Goal: Ask a question

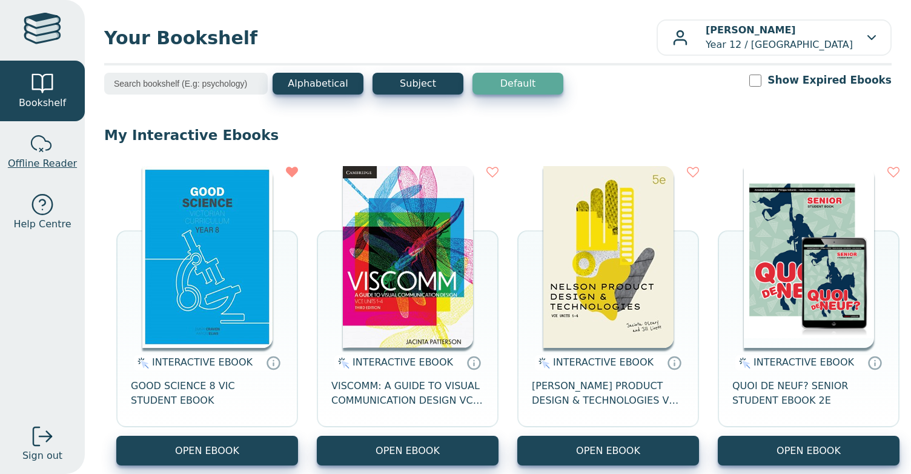
click at [27, 156] on span "Offline Reader" at bounding box center [42, 163] width 69 height 15
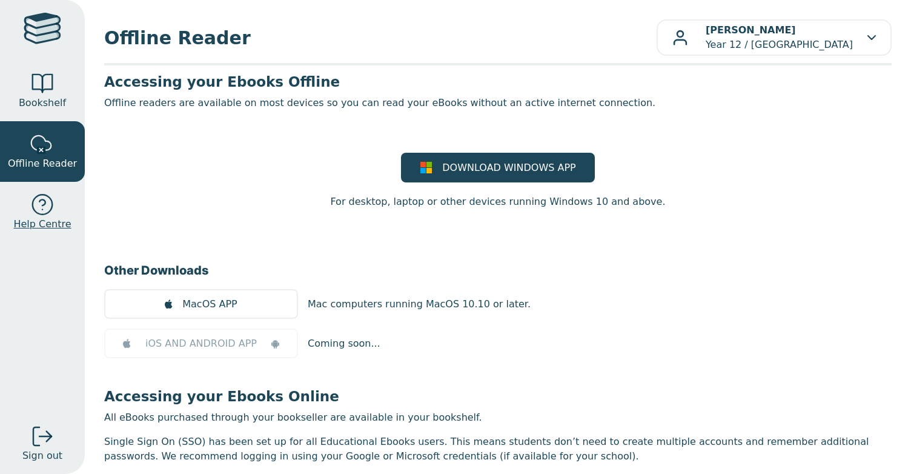
click at [49, 206] on div at bounding box center [42, 205] width 24 height 24
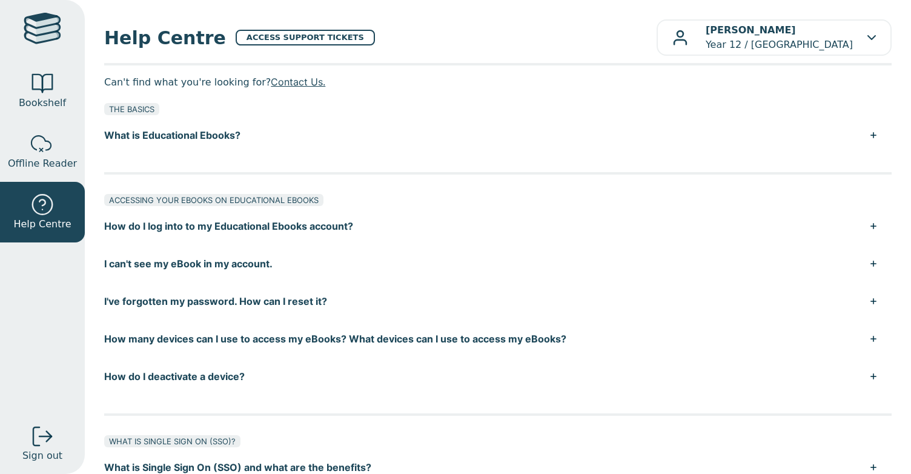
click at [445, 234] on button "How do I log into to my Educational Ebooks account?" at bounding box center [498, 226] width 788 height 38
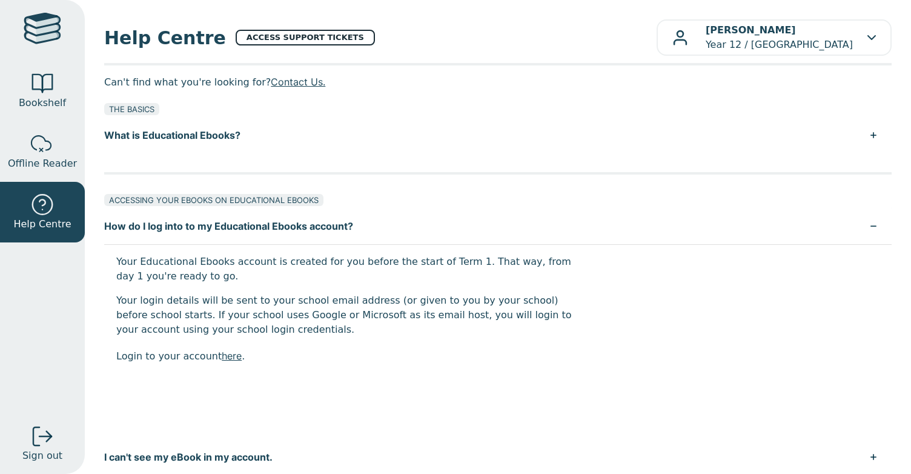
click at [280, 37] on link "ACCESS SUPPORT TICKETS" at bounding box center [305, 38] width 139 height 16
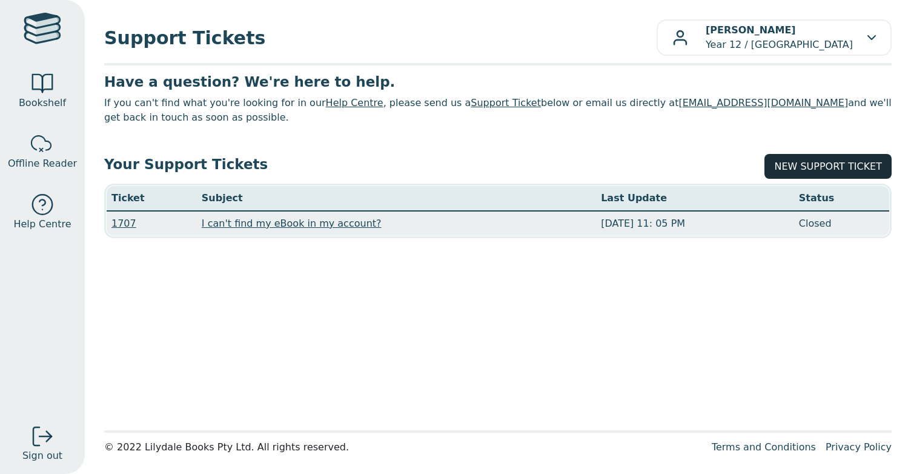
click at [797, 163] on link "NEW SUPPORT TICKET" at bounding box center [828, 166] width 127 height 25
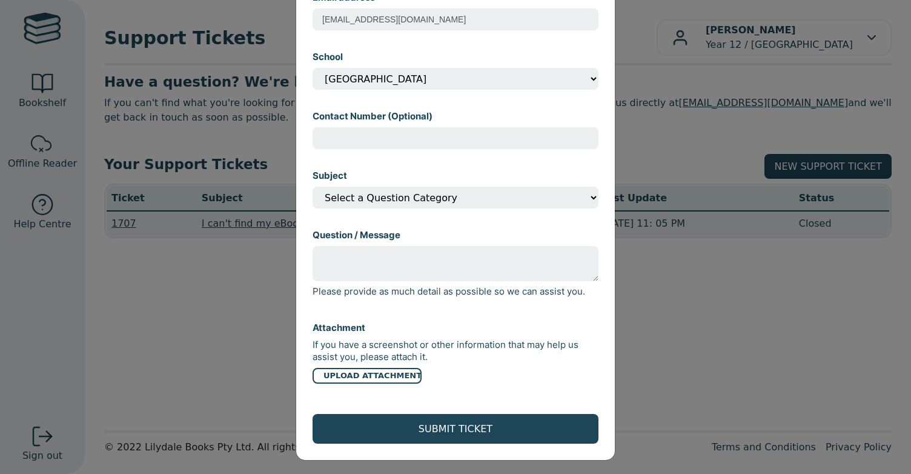
scroll to position [161, 0]
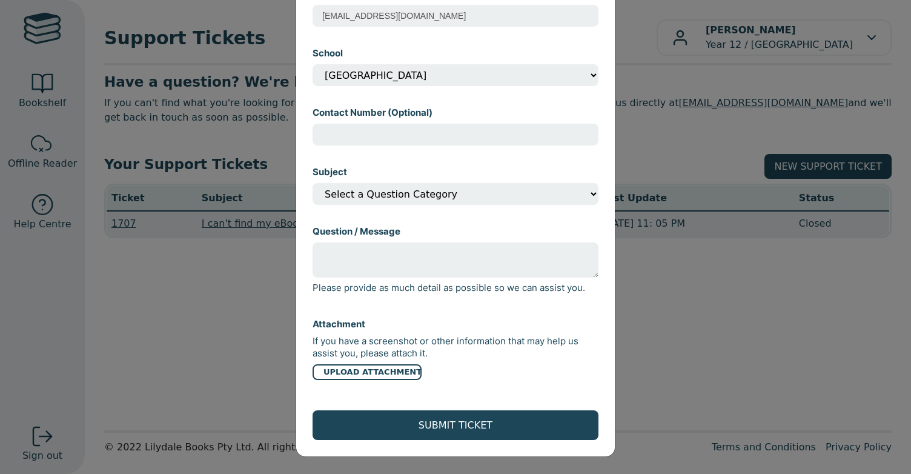
click at [573, 187] on select "Select a Question Category I can't open my eBook I can't find my eBook in my ac…" at bounding box center [456, 194] width 286 height 22
select select "I can't find my eBook in my account?"
click at [313, 183] on select "Select a Question Category I can't open my eBook I can't find my eBook in my ac…" at bounding box center [456, 194] width 286 height 22
click at [653, 368] on div "Open a Support Ticket Name Lily Dale Email address educationaldemo24@outlook.co…" at bounding box center [455, 237] width 911 height 474
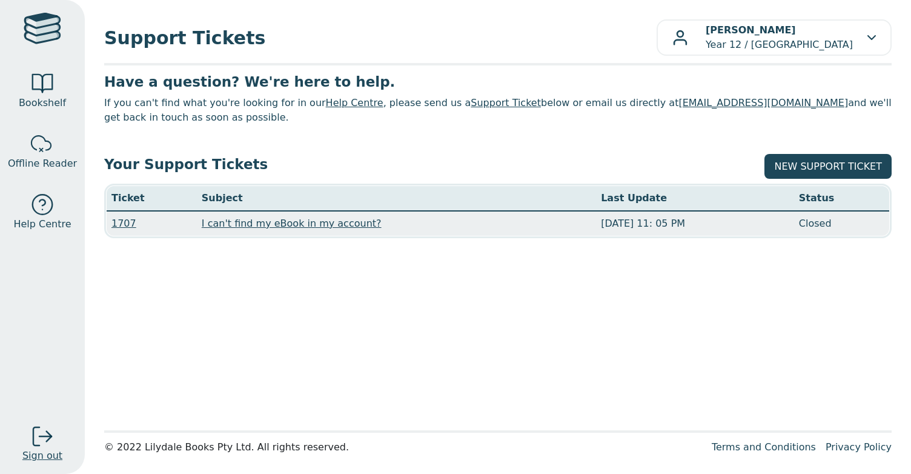
click at [44, 433] on div at bounding box center [42, 436] width 24 height 24
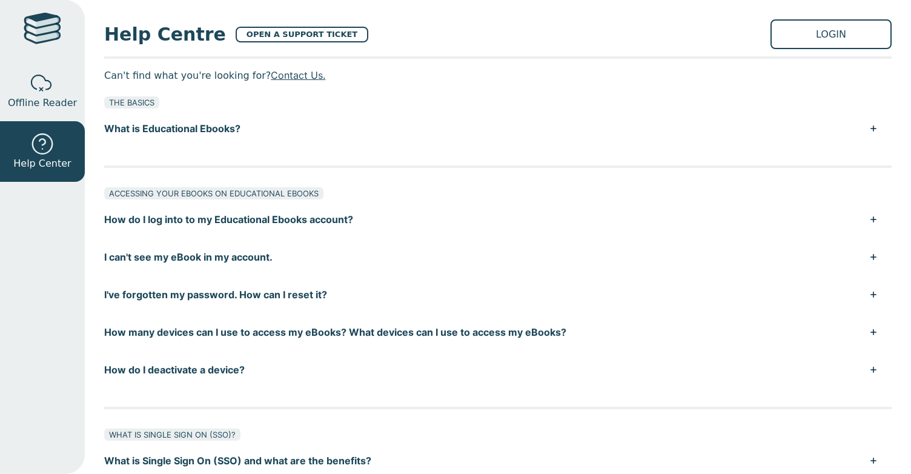
click at [56, 30] on div at bounding box center [43, 30] width 38 height 35
